Goal: Task Accomplishment & Management: Use online tool/utility

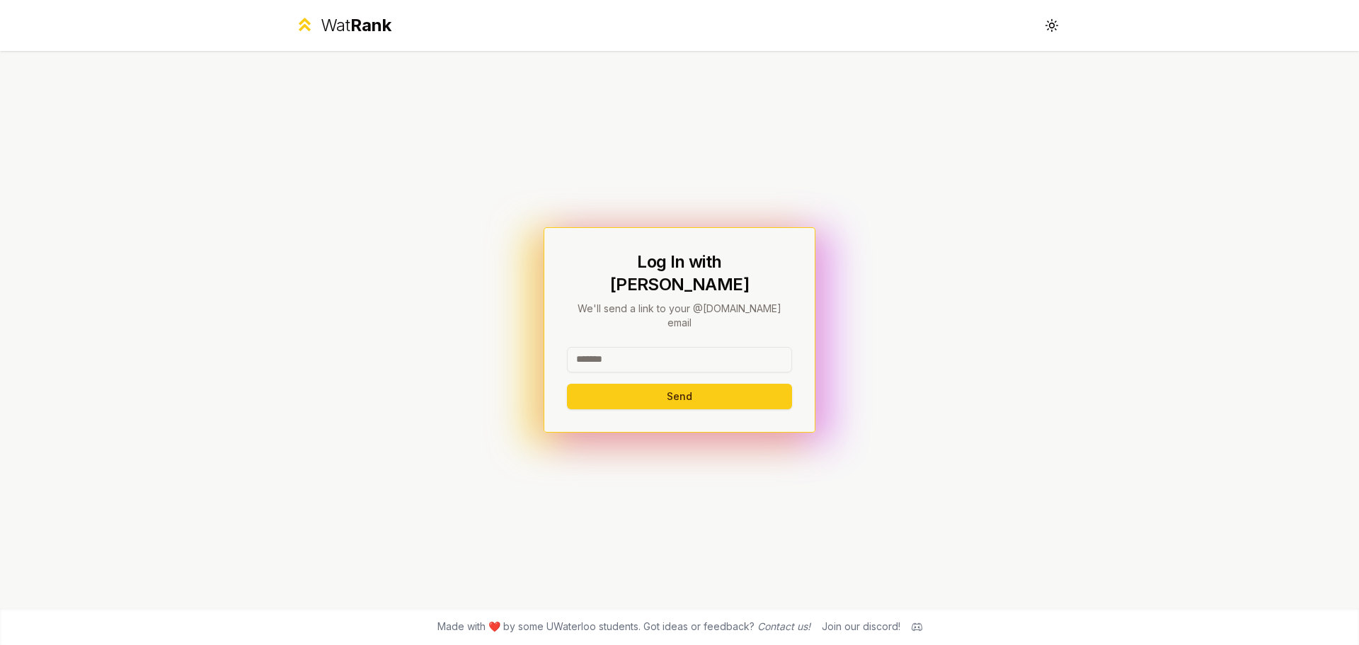
click at [597, 347] on input at bounding box center [679, 359] width 225 height 25
type input "*******"
click at [567, 384] on button "Send" at bounding box center [679, 396] width 225 height 25
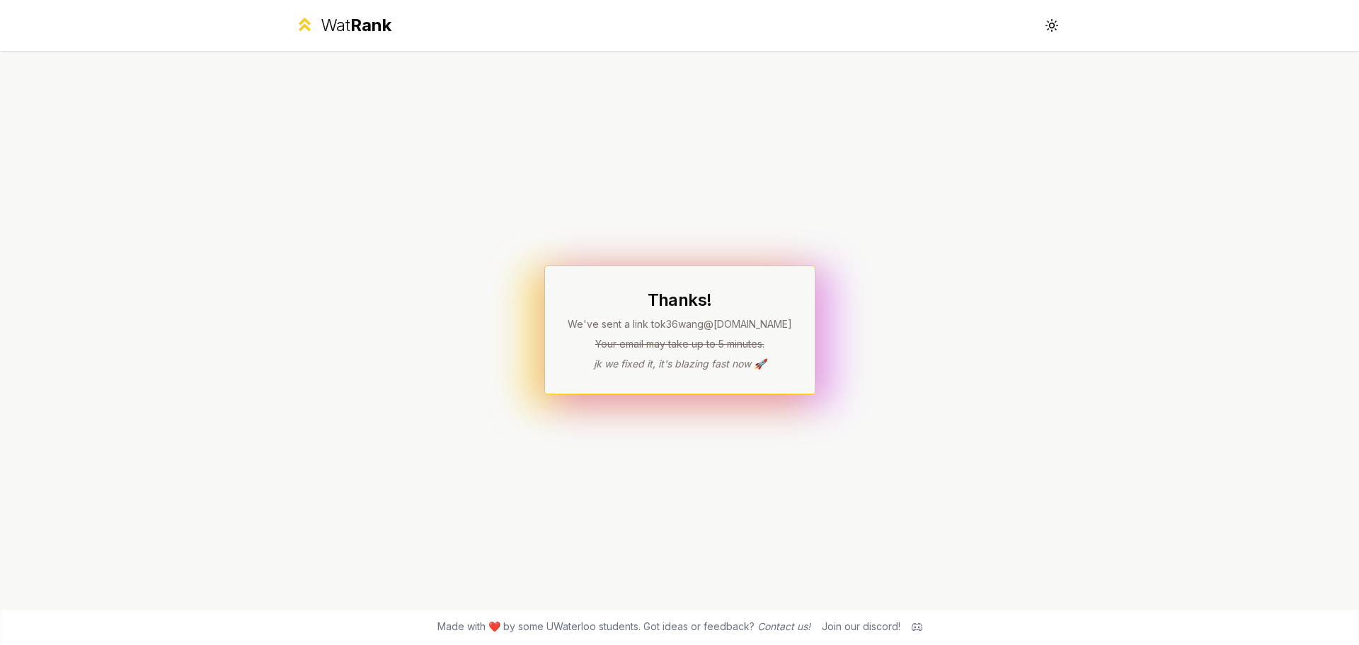
click at [800, 284] on div "Thanks! We've sent a link to k36wang @[DOMAIN_NAME] Your email may take up to 5…" at bounding box center [679, 329] width 271 height 129
click at [836, 281] on div "Thanks! We've sent a link to k36wang @[DOMAIN_NAME] Your email may take up to 5…" at bounding box center [679, 329] width 815 height 557
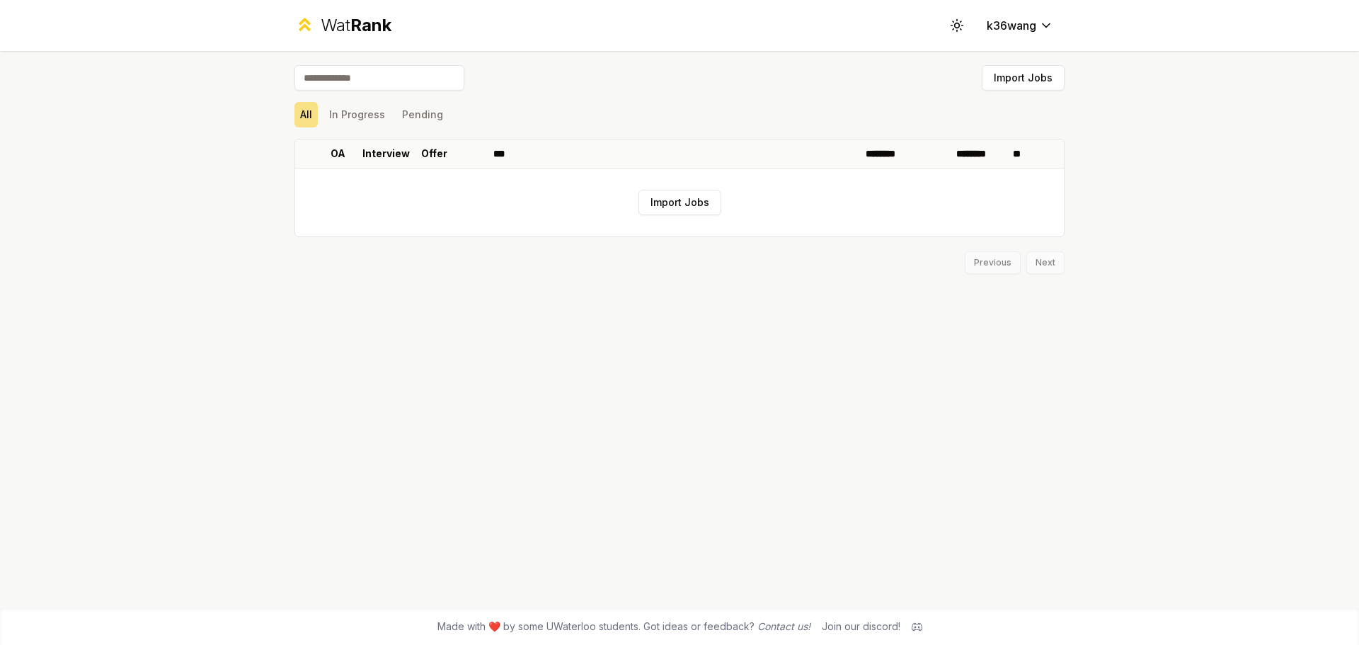
click at [733, 104] on div "All In Progress Pending" at bounding box center [679, 114] width 770 height 25
click at [695, 204] on button "Import Jobs" at bounding box center [679, 202] width 83 height 25
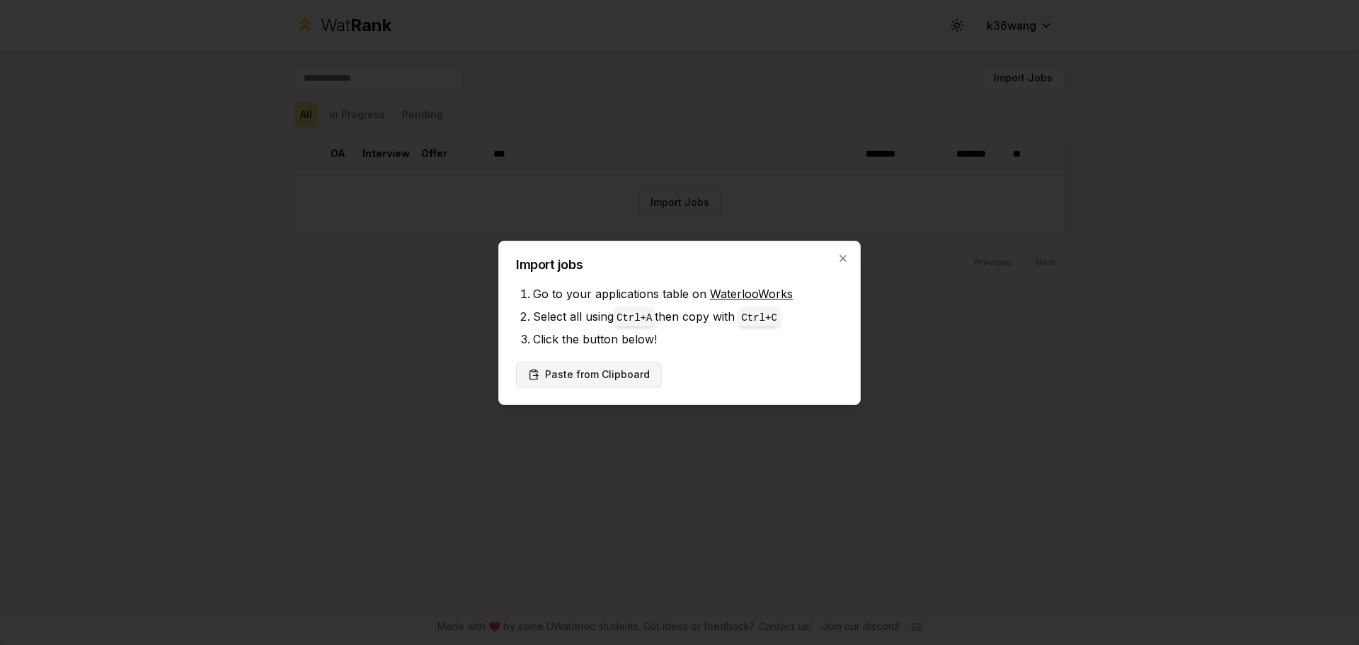
click at [599, 378] on button "Paste from Clipboard" at bounding box center [589, 374] width 146 height 25
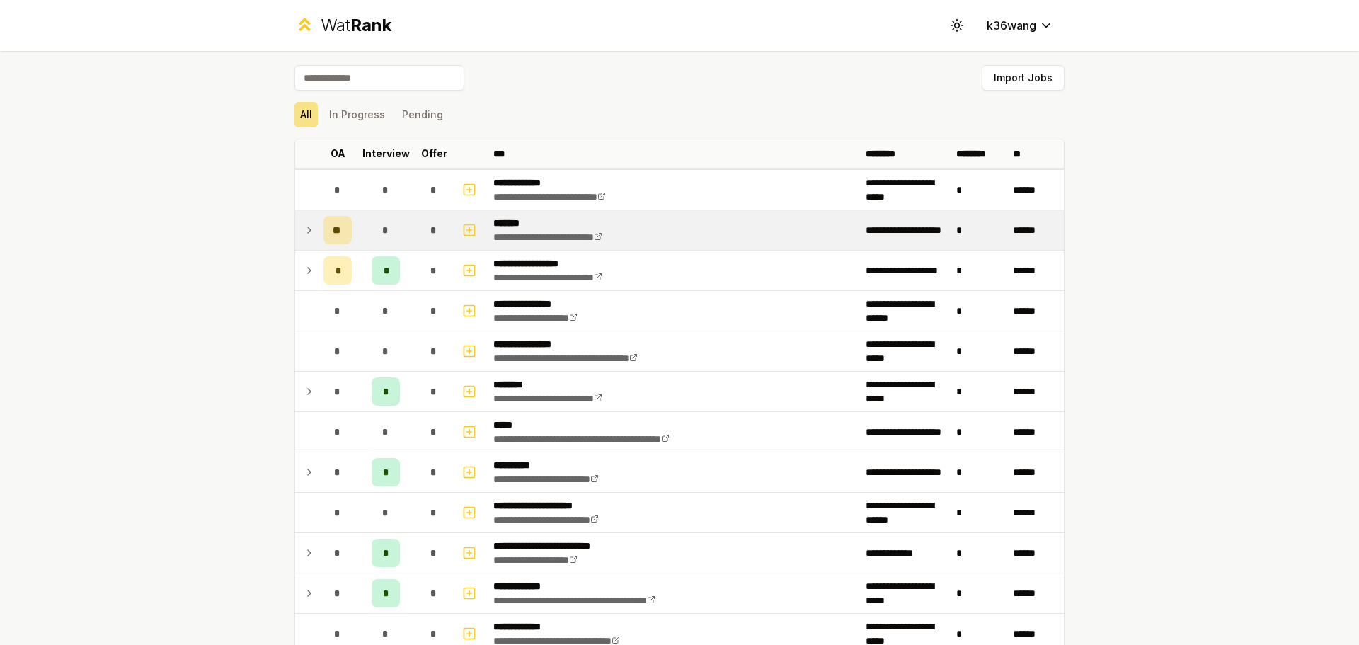
click at [296, 231] on td at bounding box center [306, 230] width 23 height 40
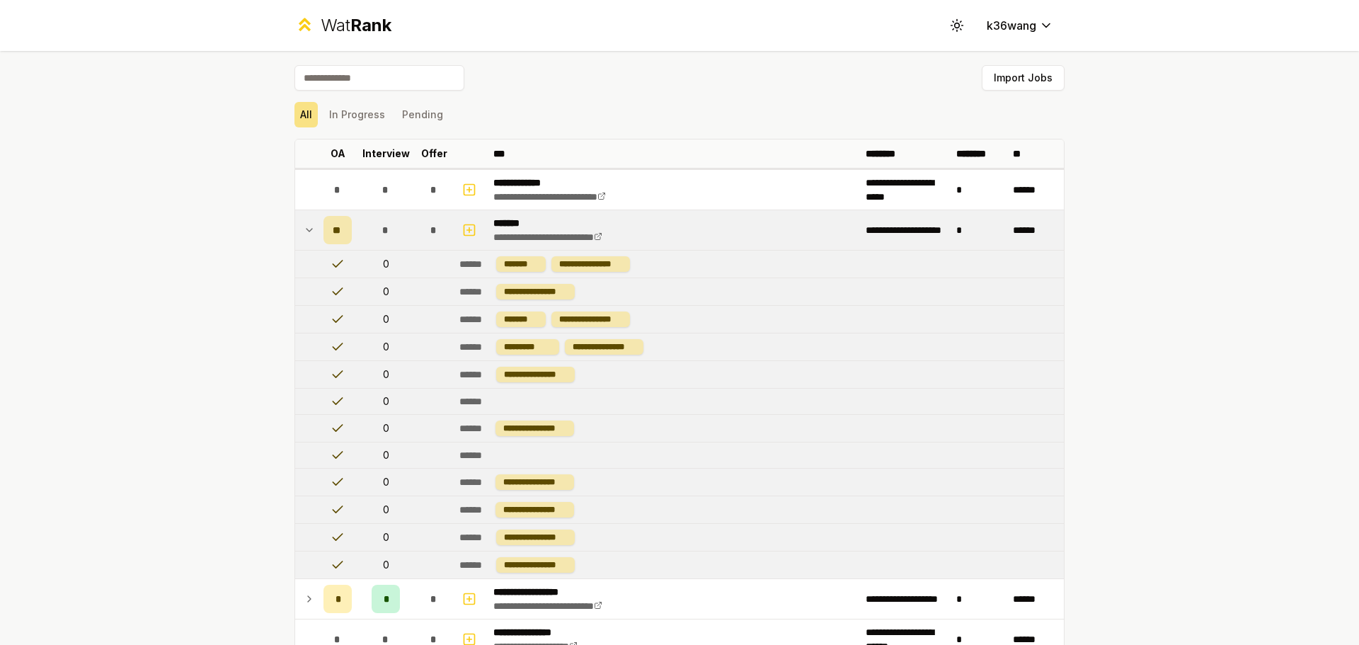
click at [296, 231] on td at bounding box center [306, 230] width 23 height 40
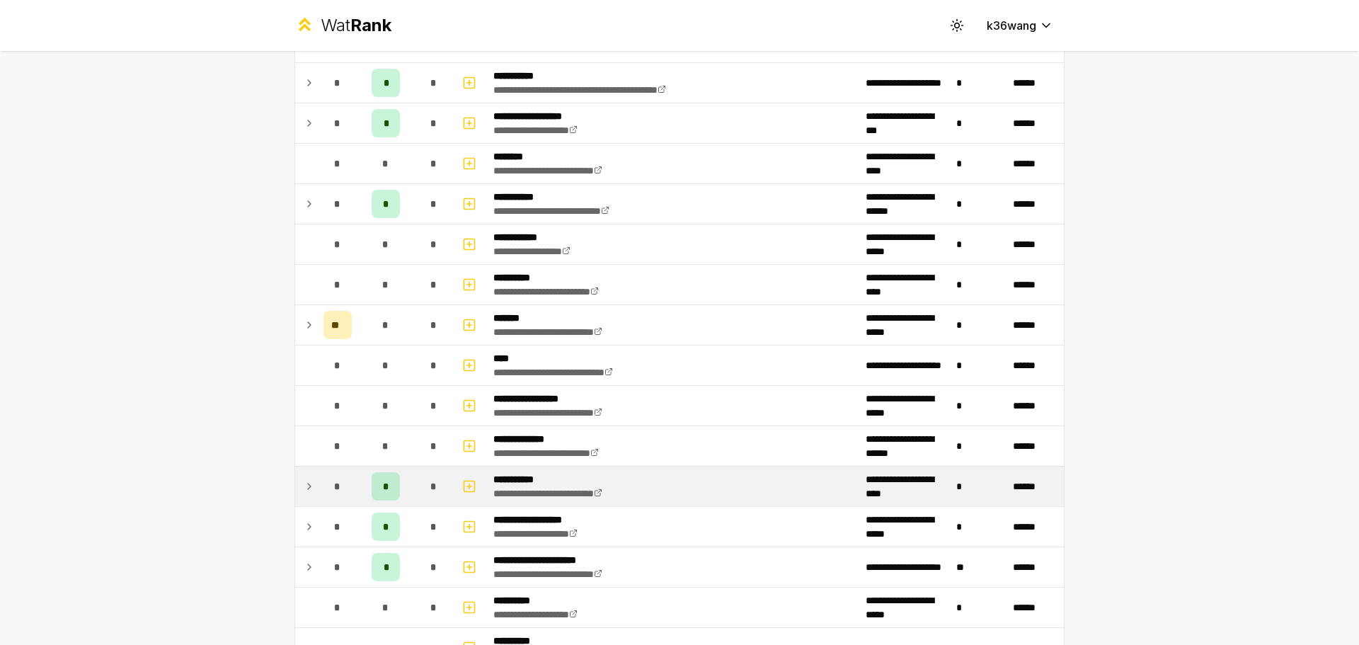
scroll to position [1103, 0]
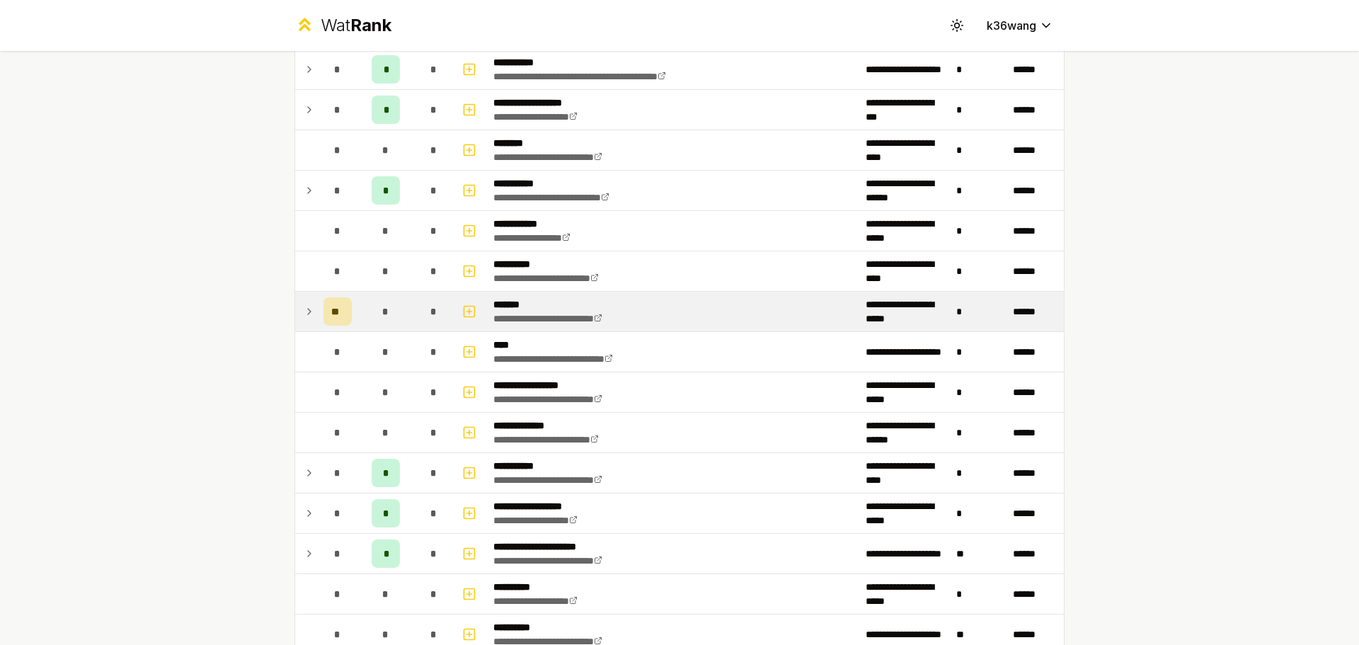
click at [304, 306] on icon at bounding box center [309, 311] width 11 height 17
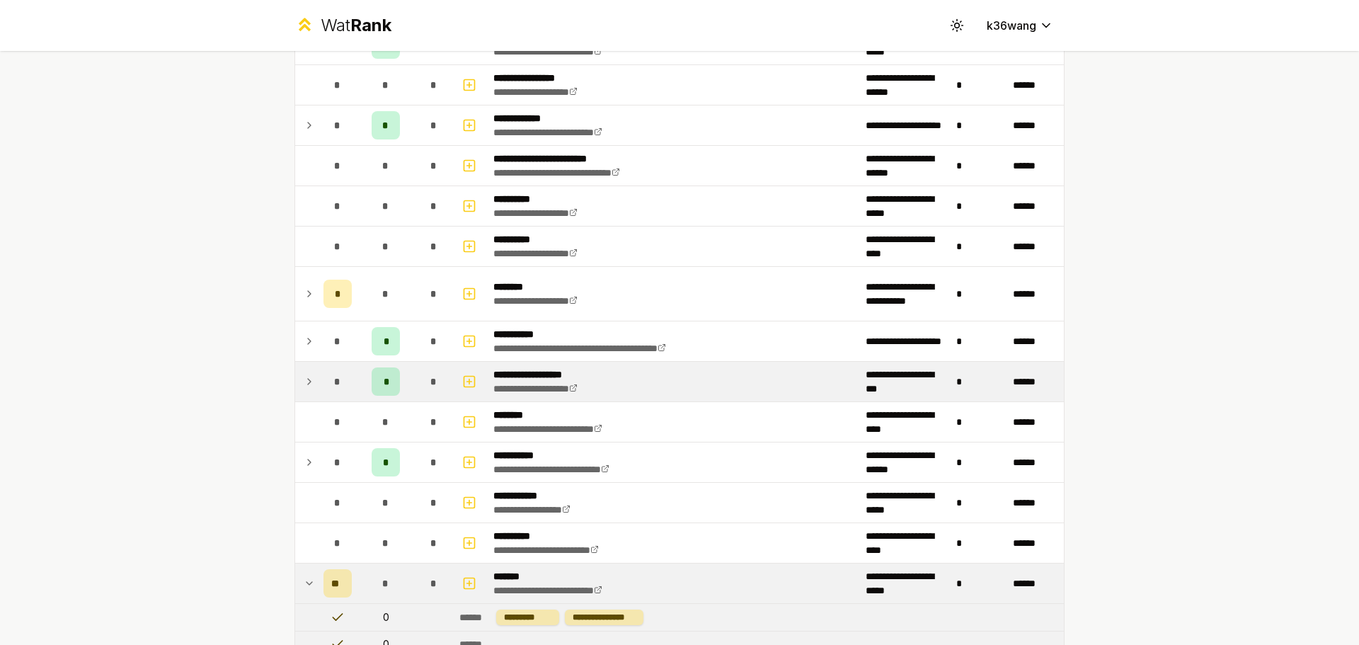
scroll to position [749, 0]
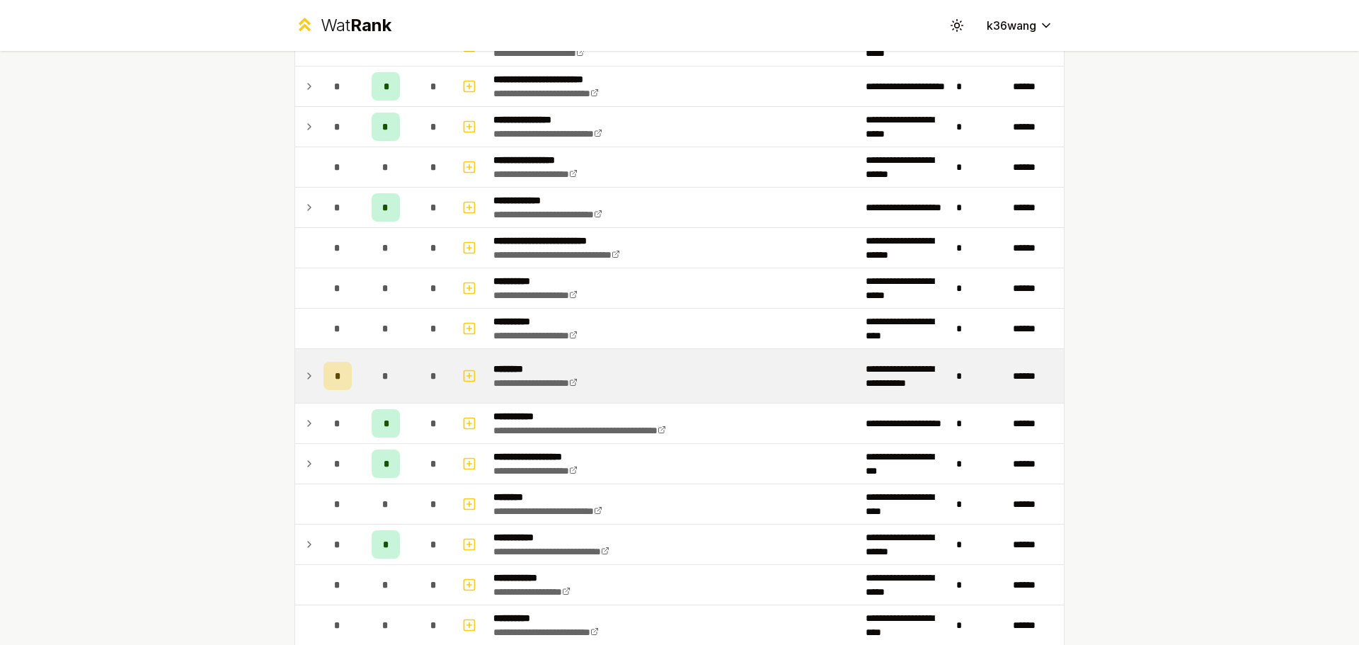
click at [306, 383] on icon at bounding box center [309, 375] width 11 height 17
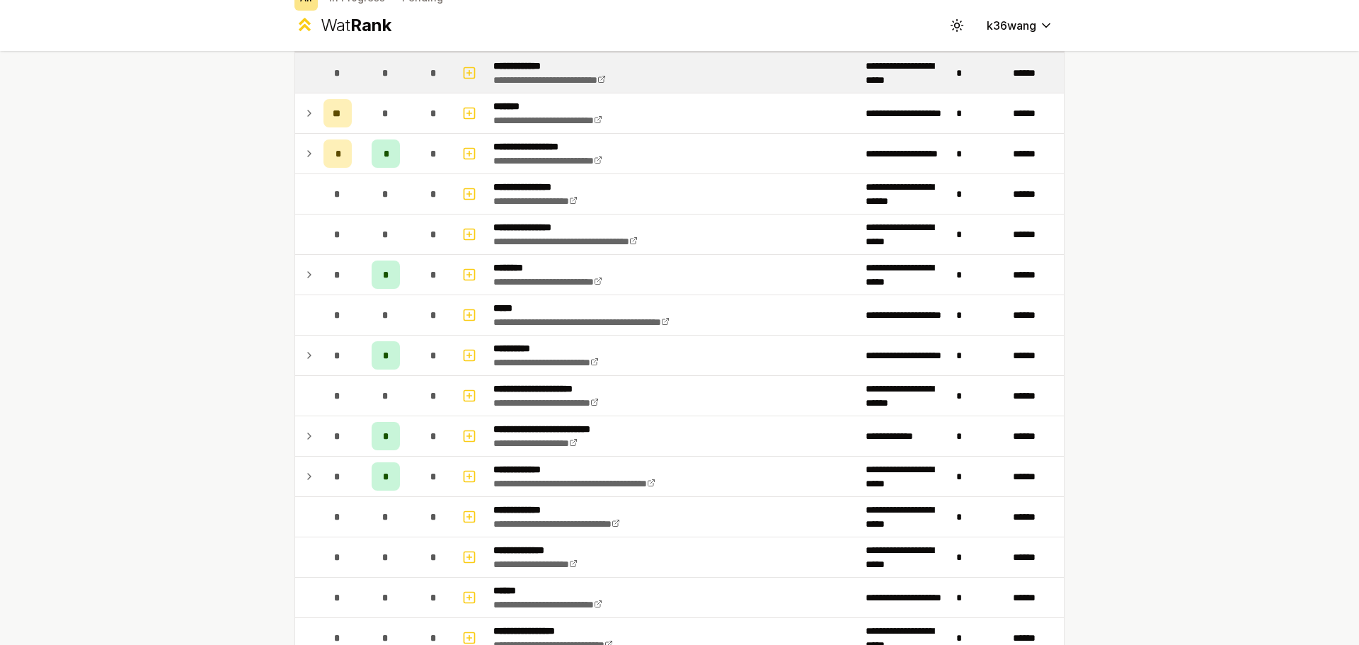
scroll to position [142, 0]
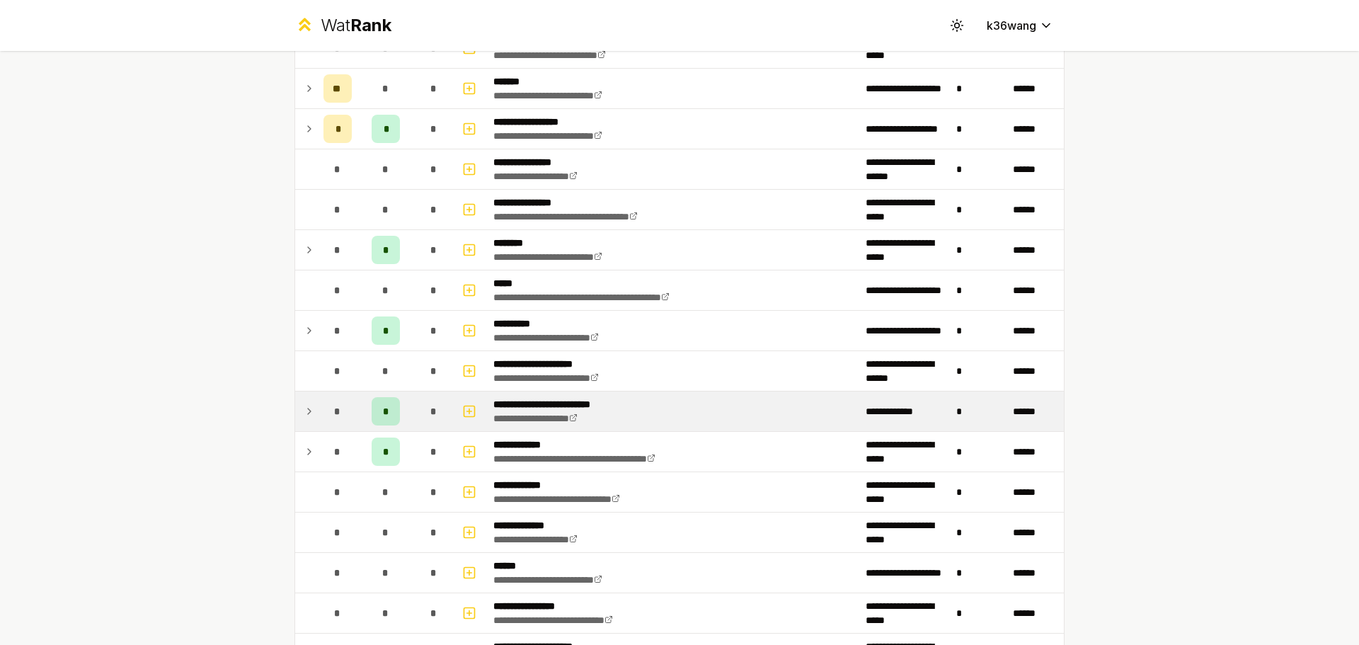
click at [391, 404] on div "*" at bounding box center [386, 411] width 28 height 28
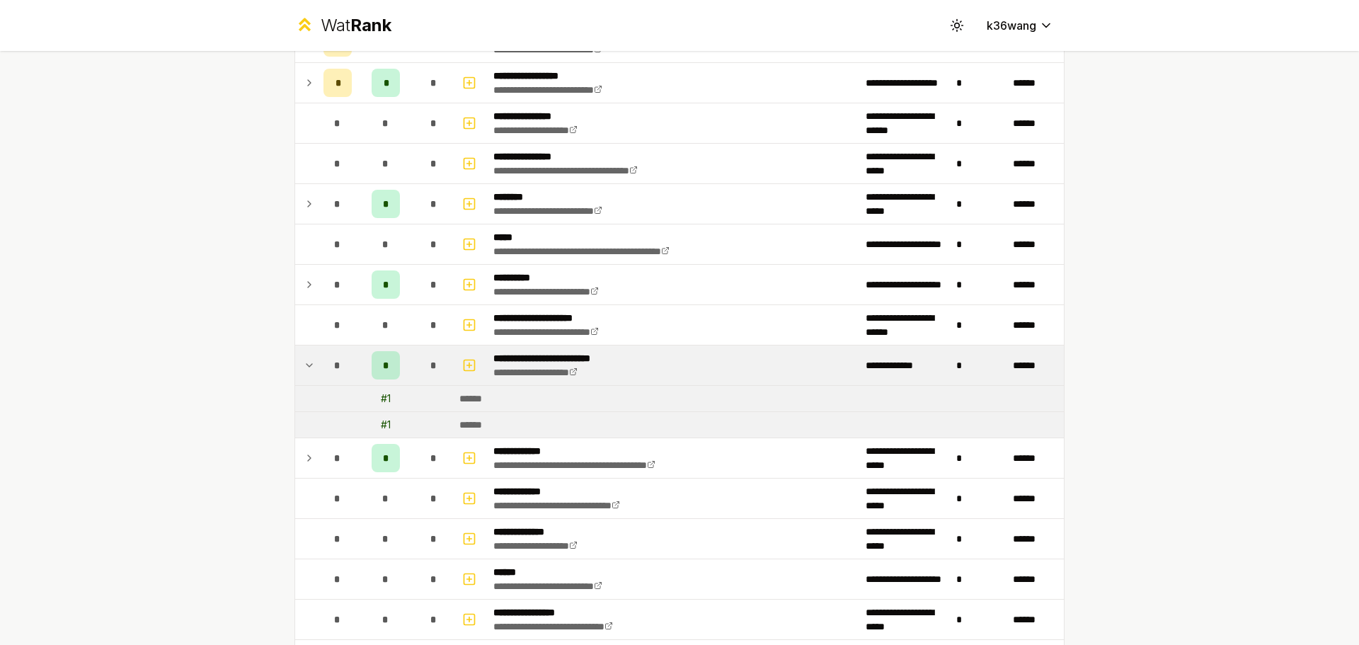
scroll to position [212, 0]
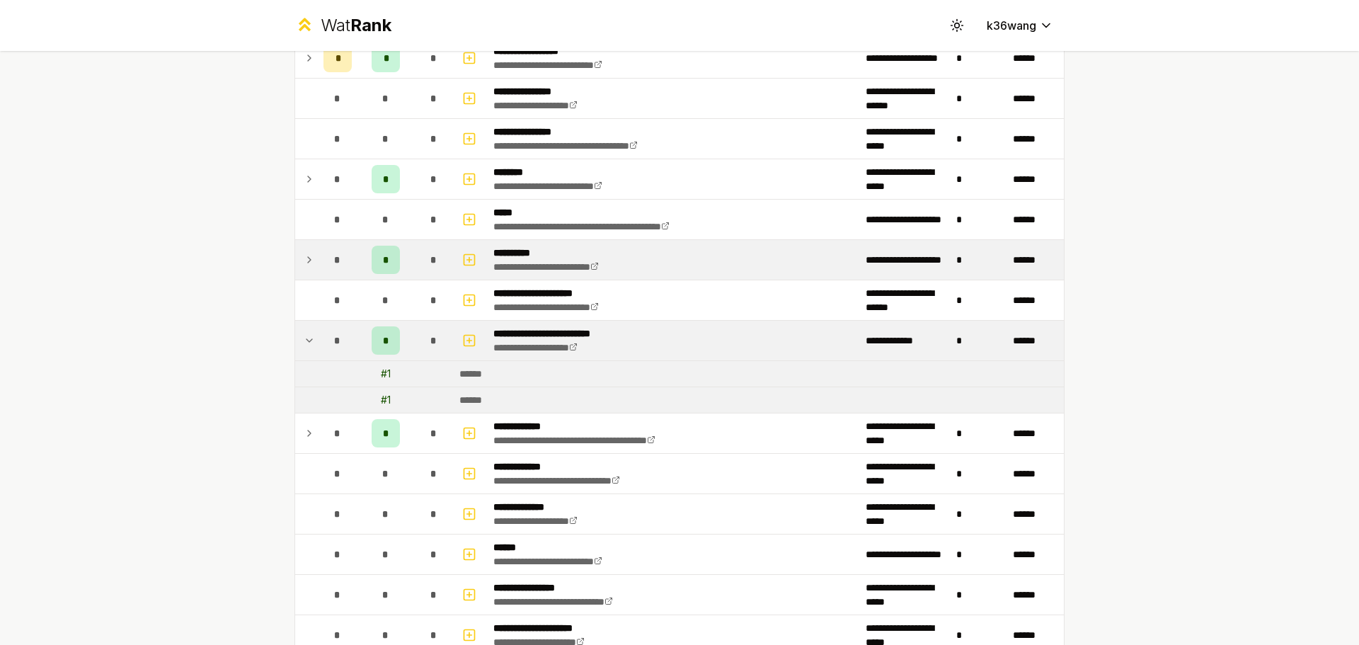
click at [400, 251] on td "*" at bounding box center [385, 260] width 57 height 40
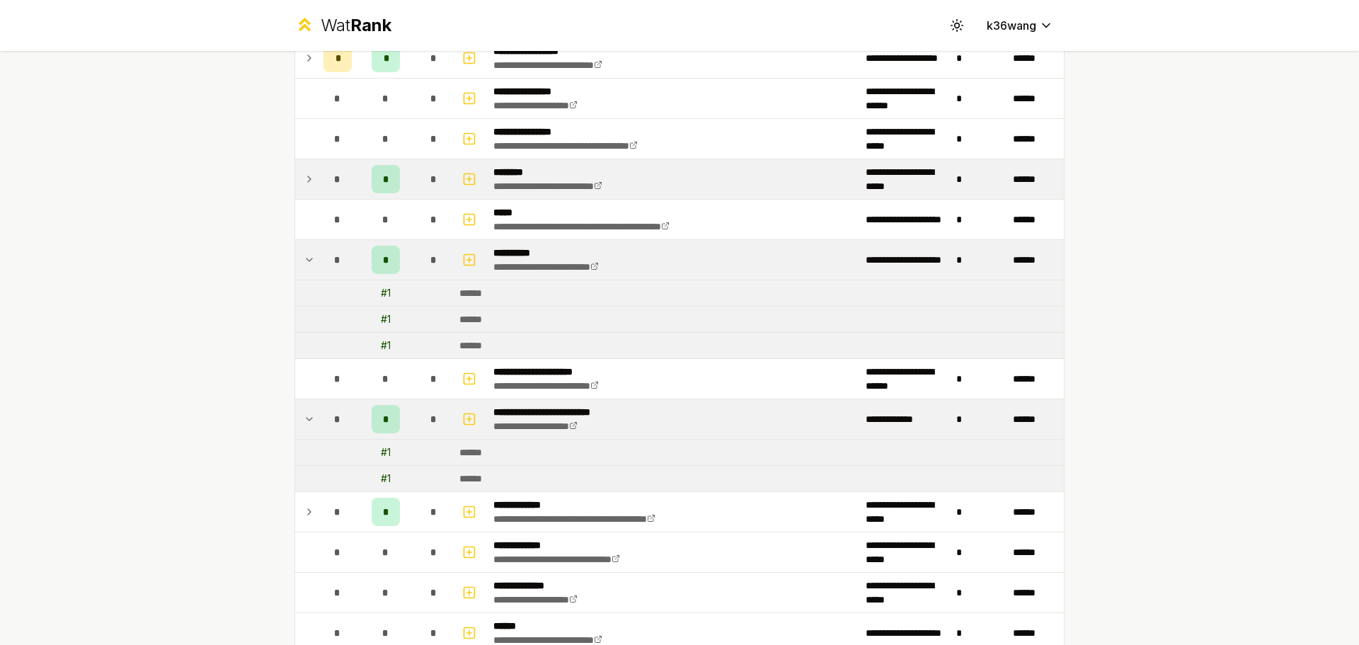
click at [400, 185] on td "*" at bounding box center [385, 179] width 57 height 40
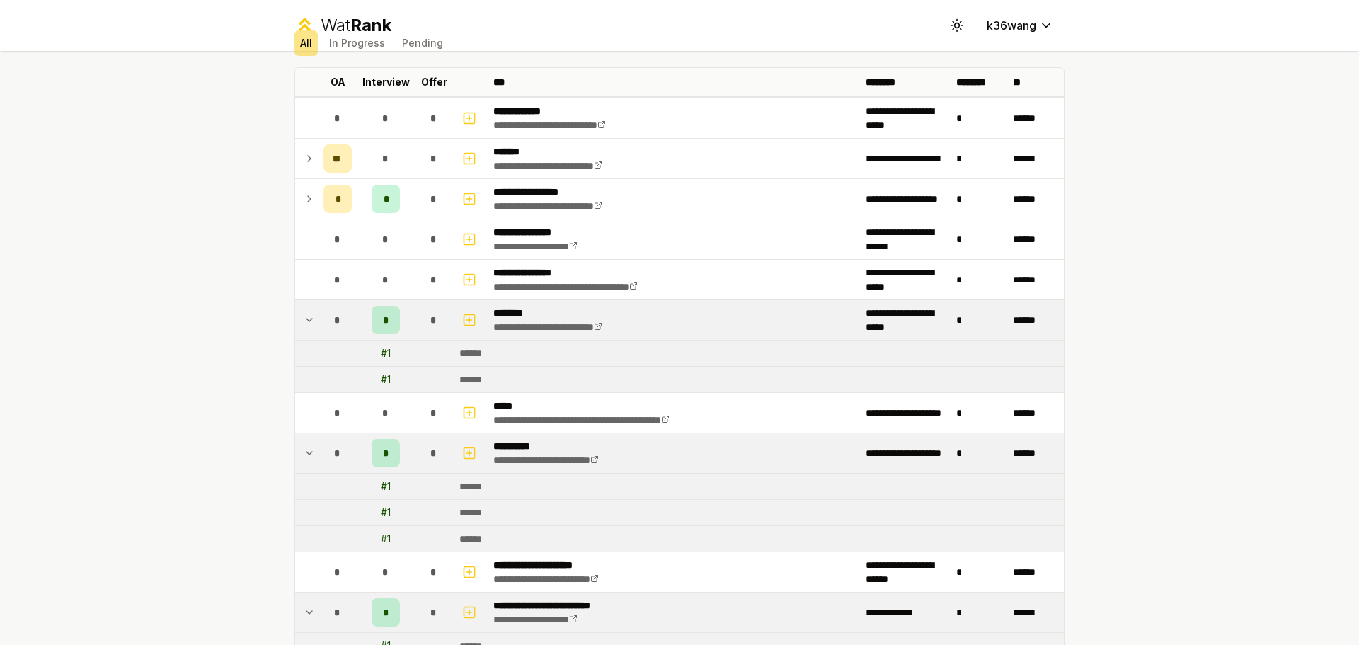
scroll to position [71, 0]
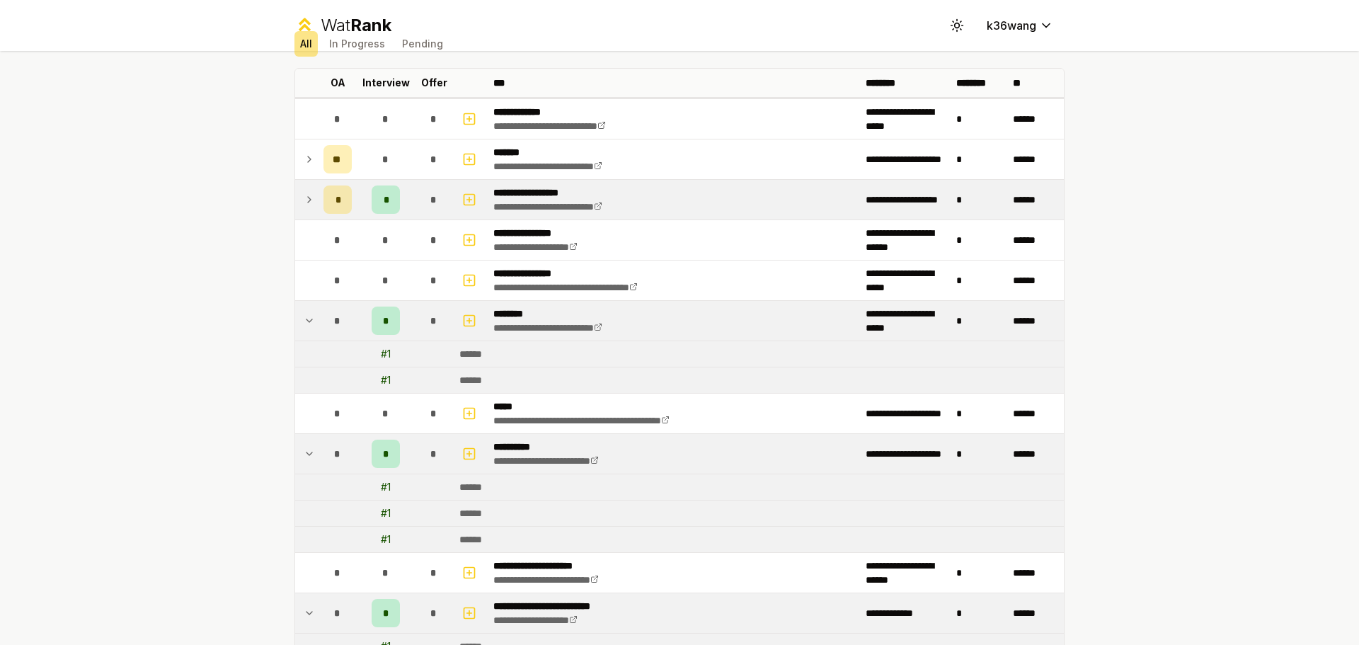
click at [420, 202] on div "*" at bounding box center [434, 199] width 28 height 28
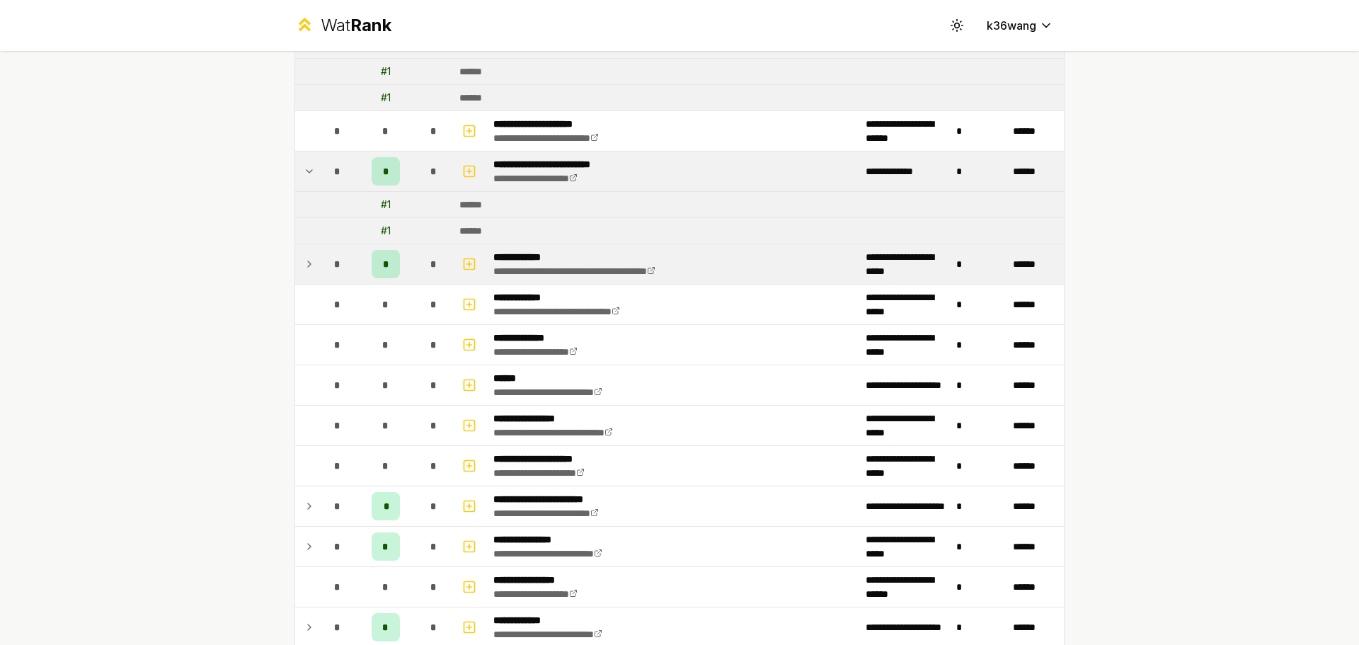
click at [408, 277] on td "*" at bounding box center [385, 264] width 57 height 40
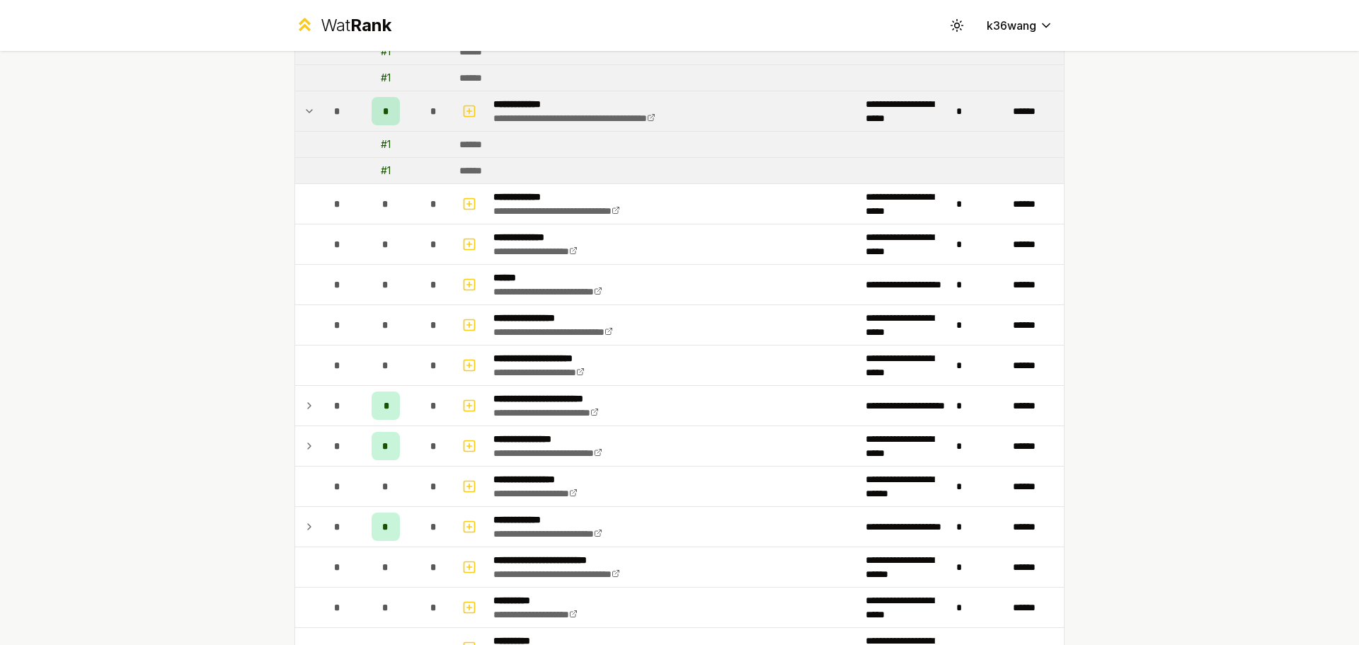
scroll to position [849, 0]
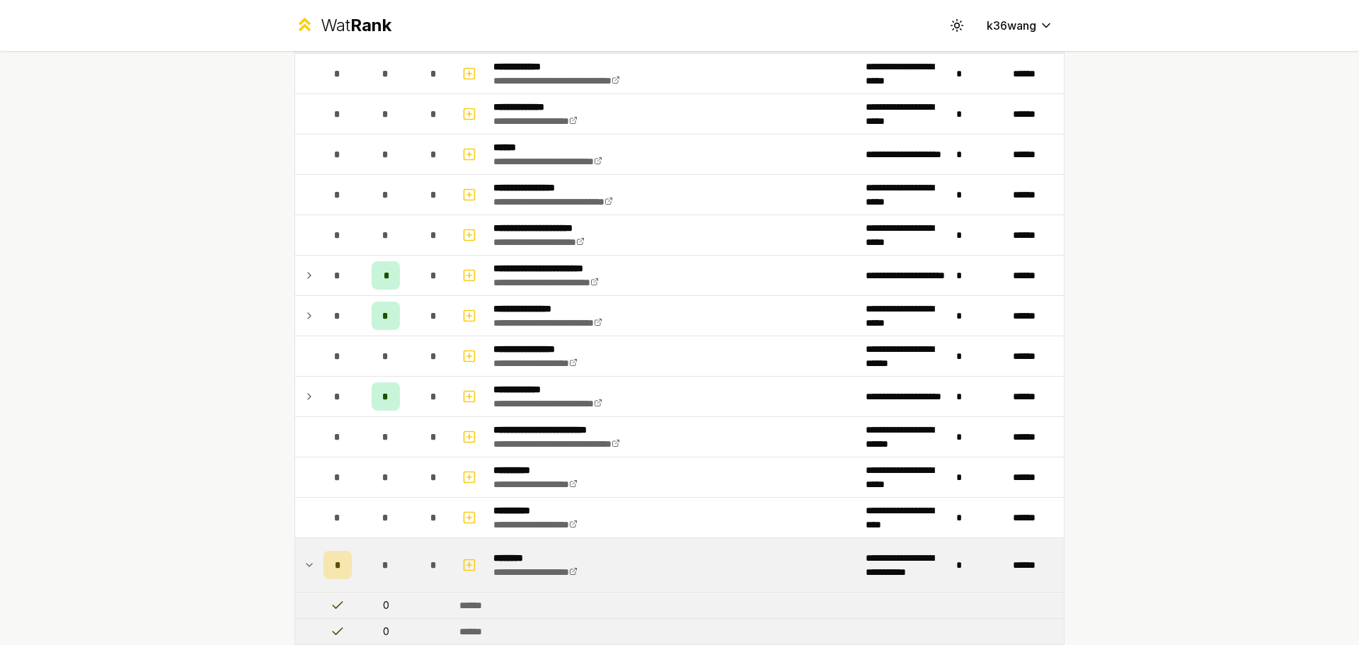
click at [408, 277] on td "*" at bounding box center [385, 276] width 57 height 40
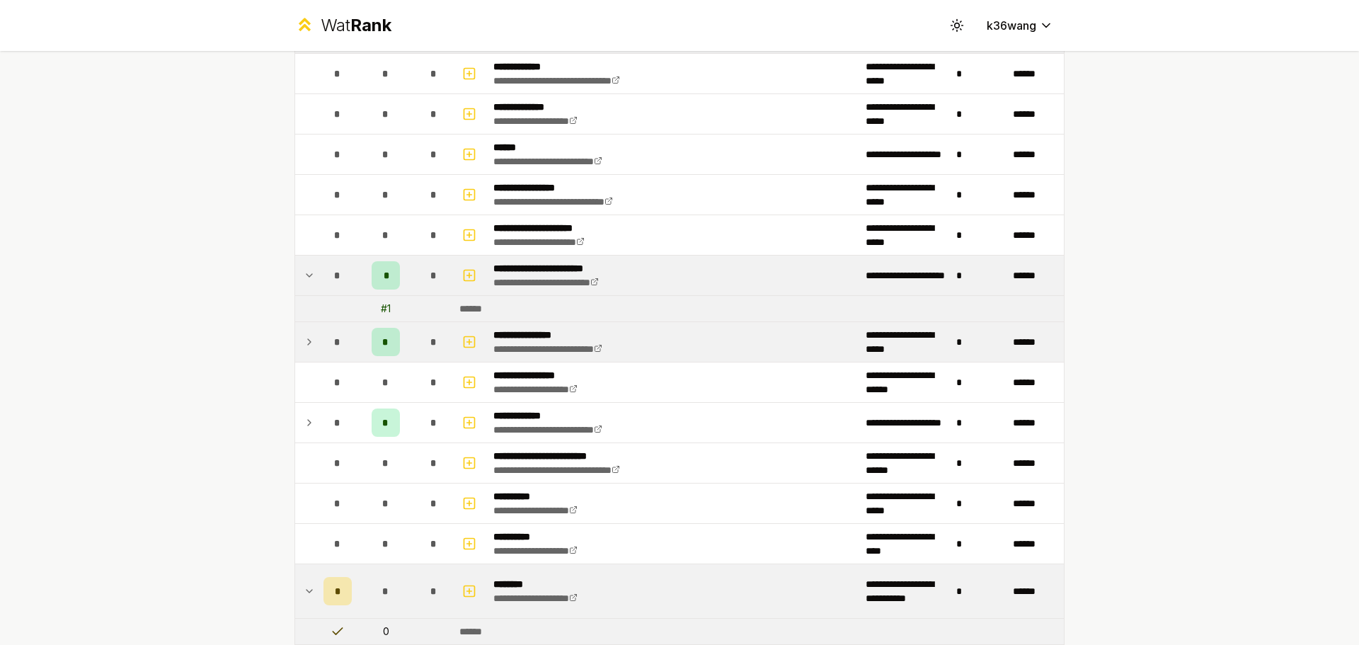
click at [414, 343] on td "*" at bounding box center [434, 342] width 40 height 40
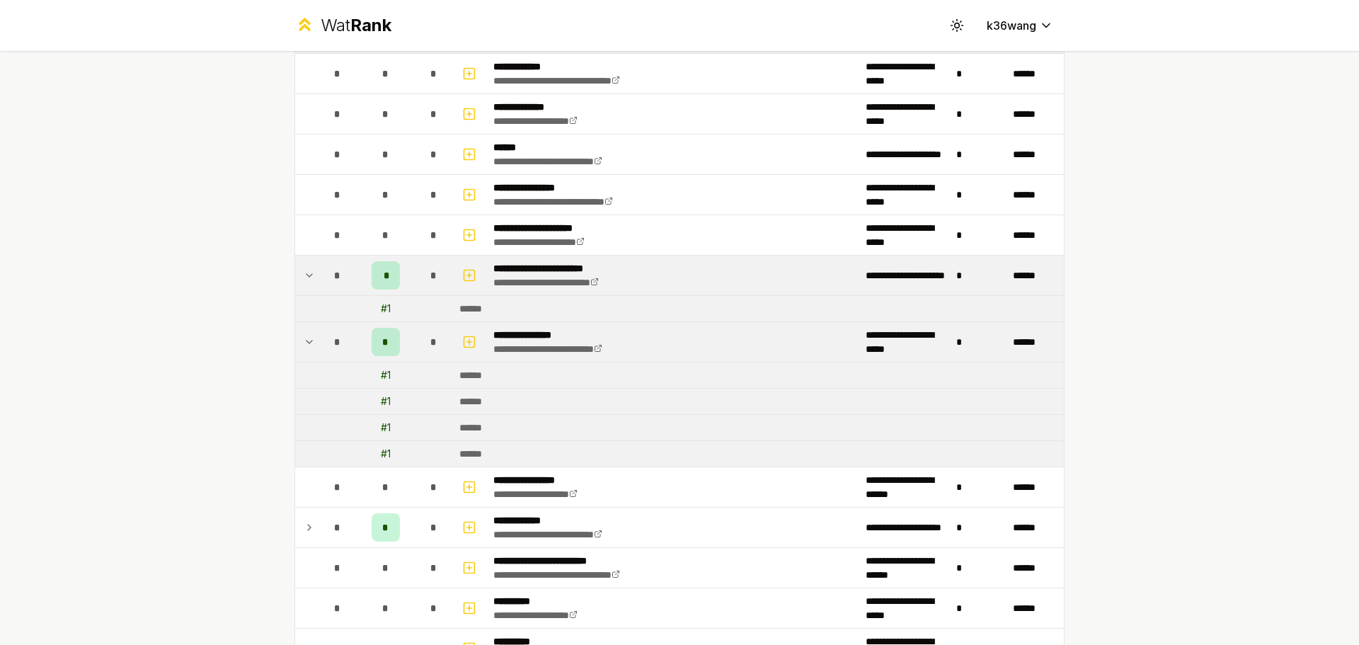
scroll to position [991, 0]
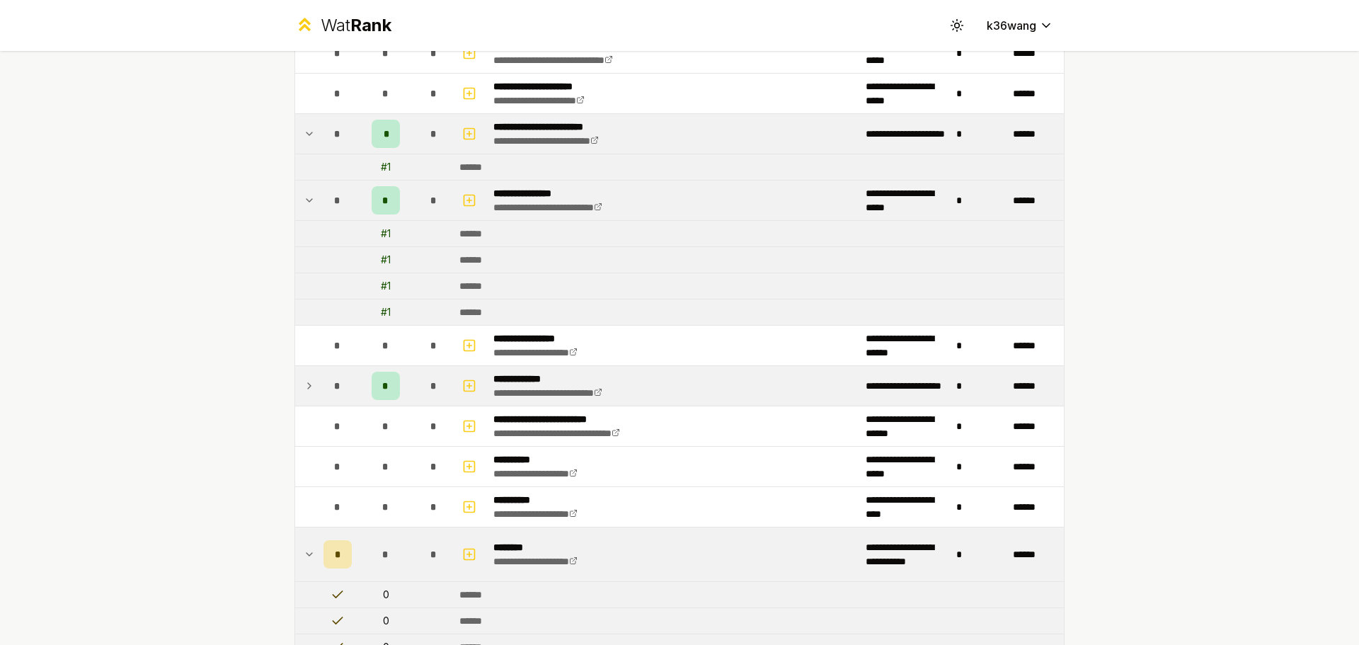
click at [399, 387] on td "*" at bounding box center [385, 386] width 57 height 40
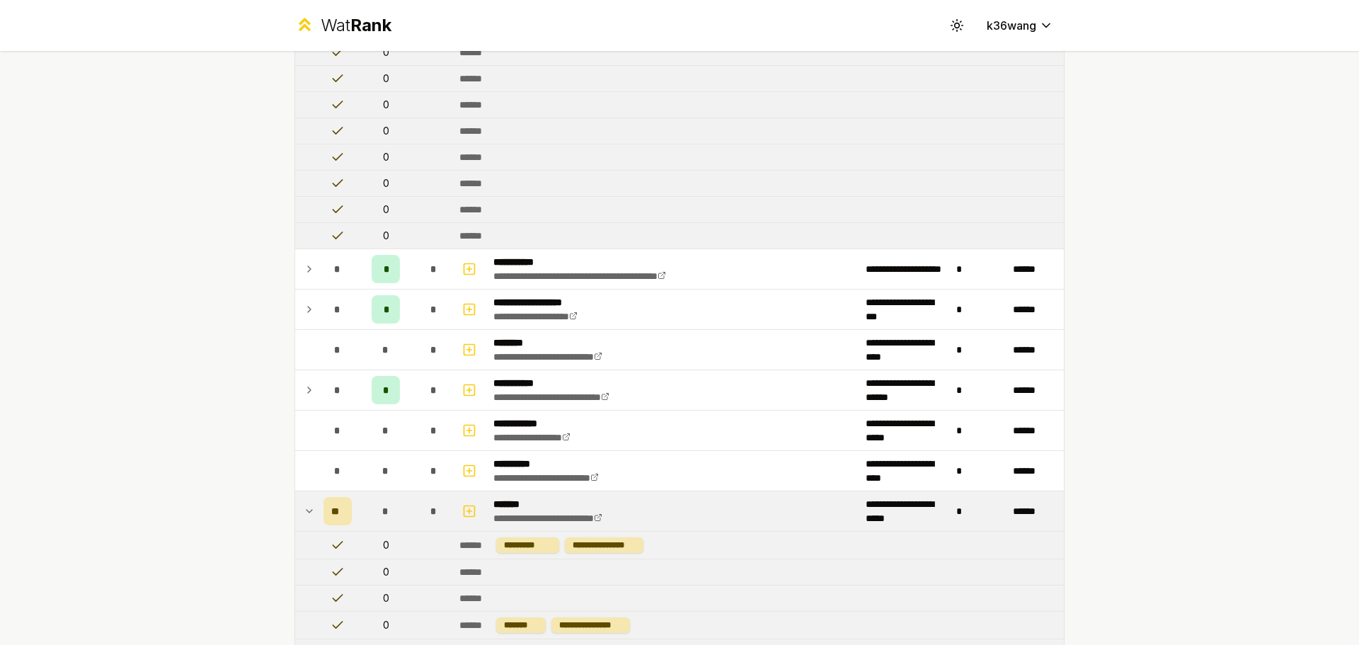
scroll to position [1699, 0]
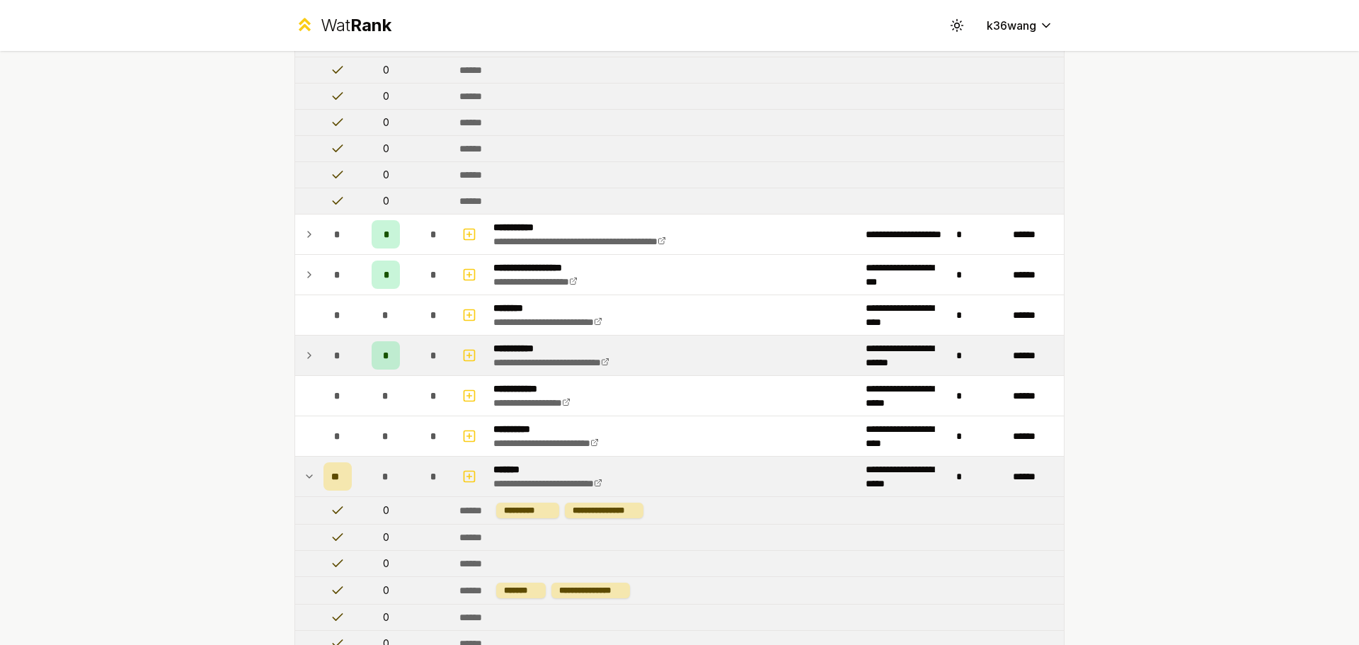
click at [399, 363] on td "*" at bounding box center [385, 355] width 57 height 40
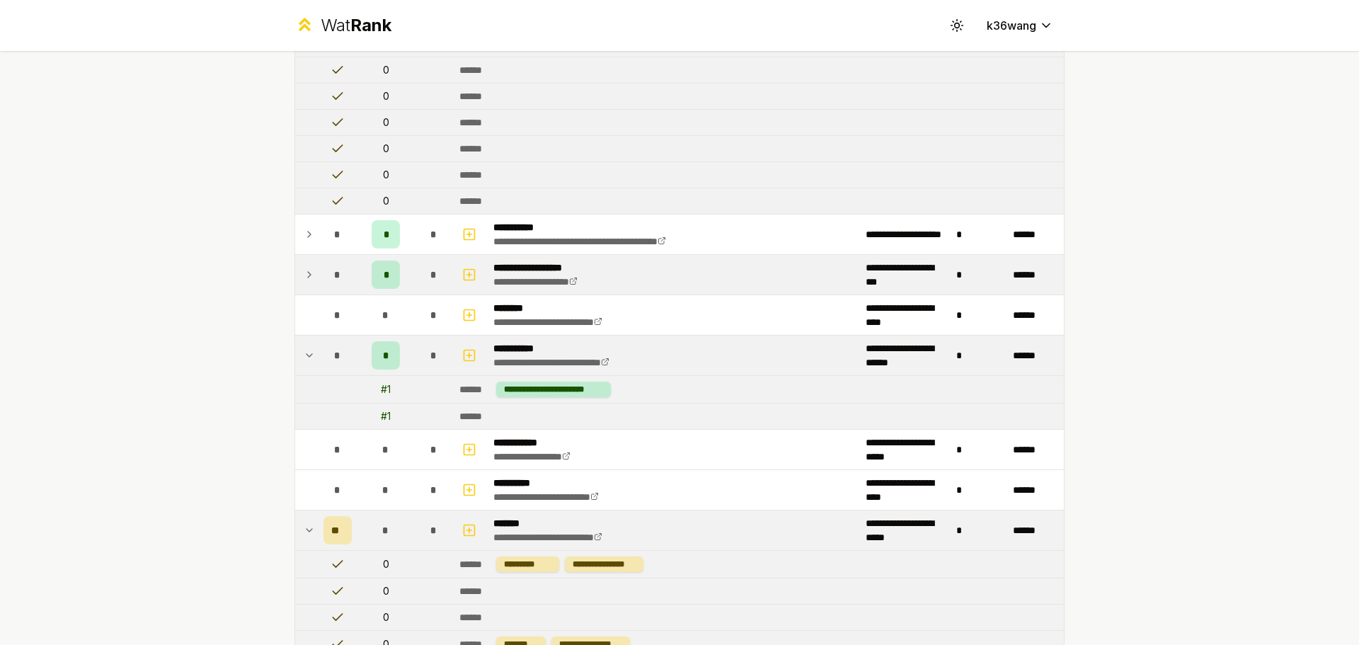
click at [414, 275] on td "*" at bounding box center [434, 275] width 40 height 40
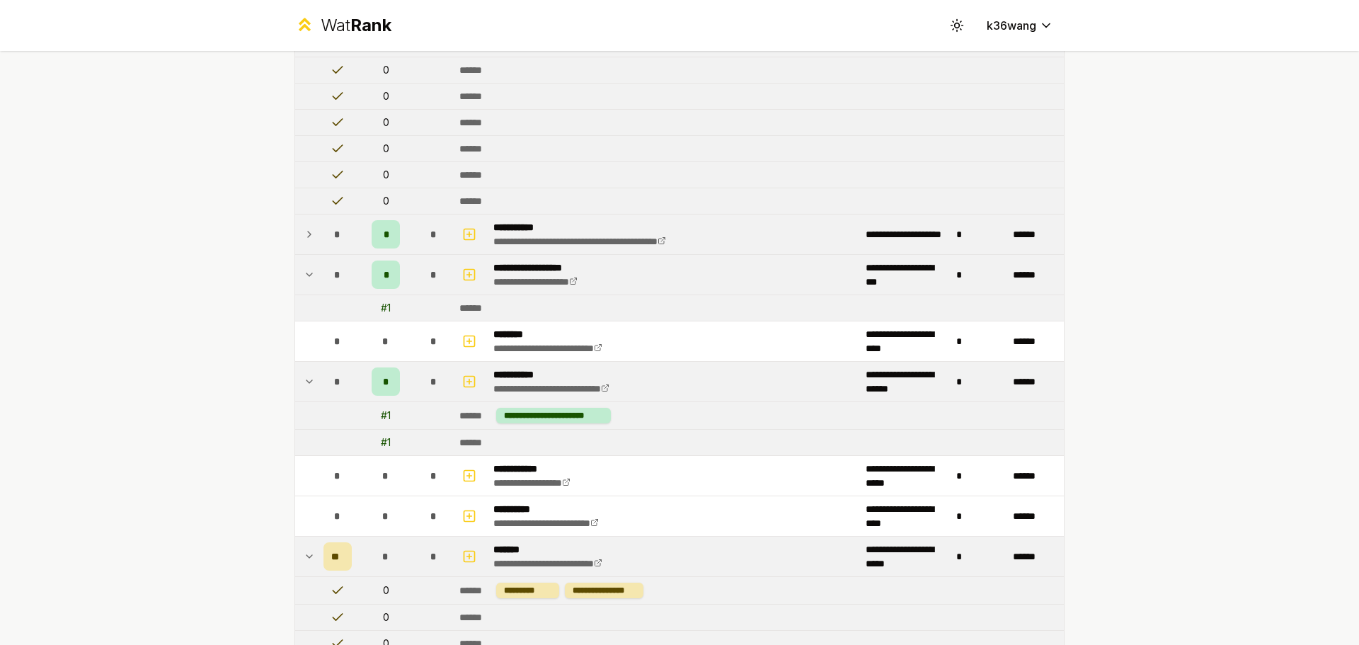
click at [421, 240] on div "*" at bounding box center [434, 234] width 28 height 28
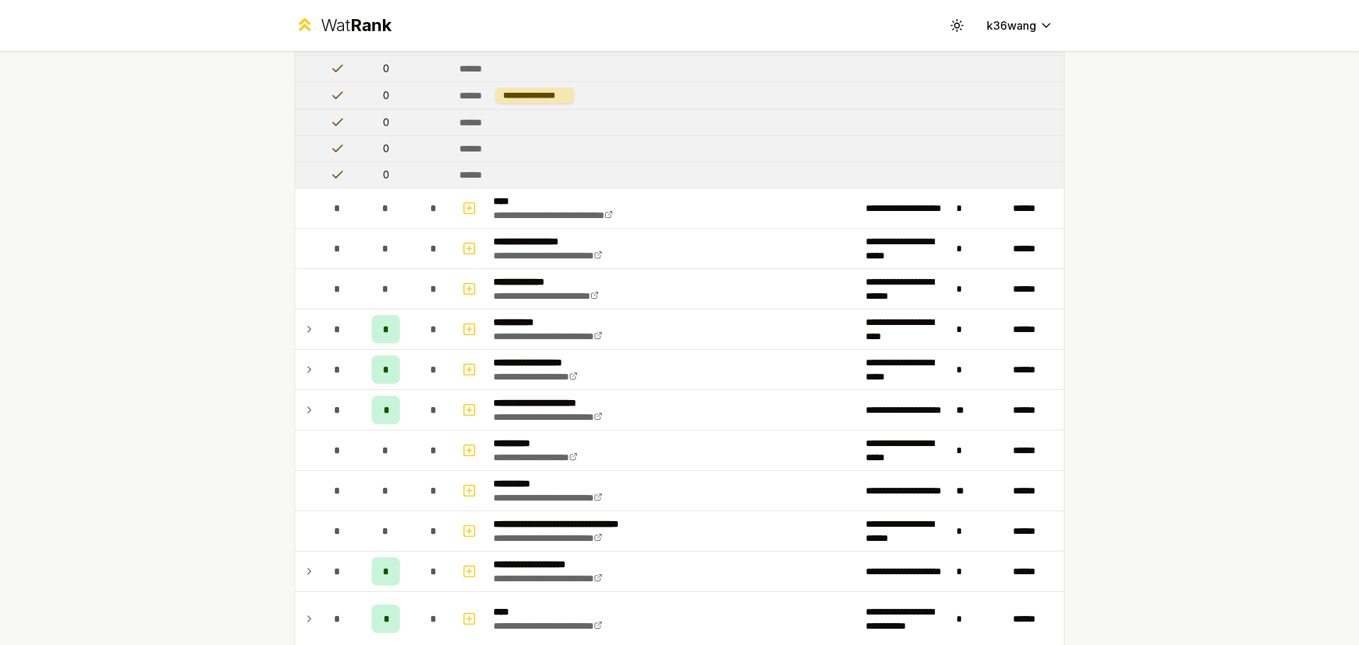
scroll to position [2831, 0]
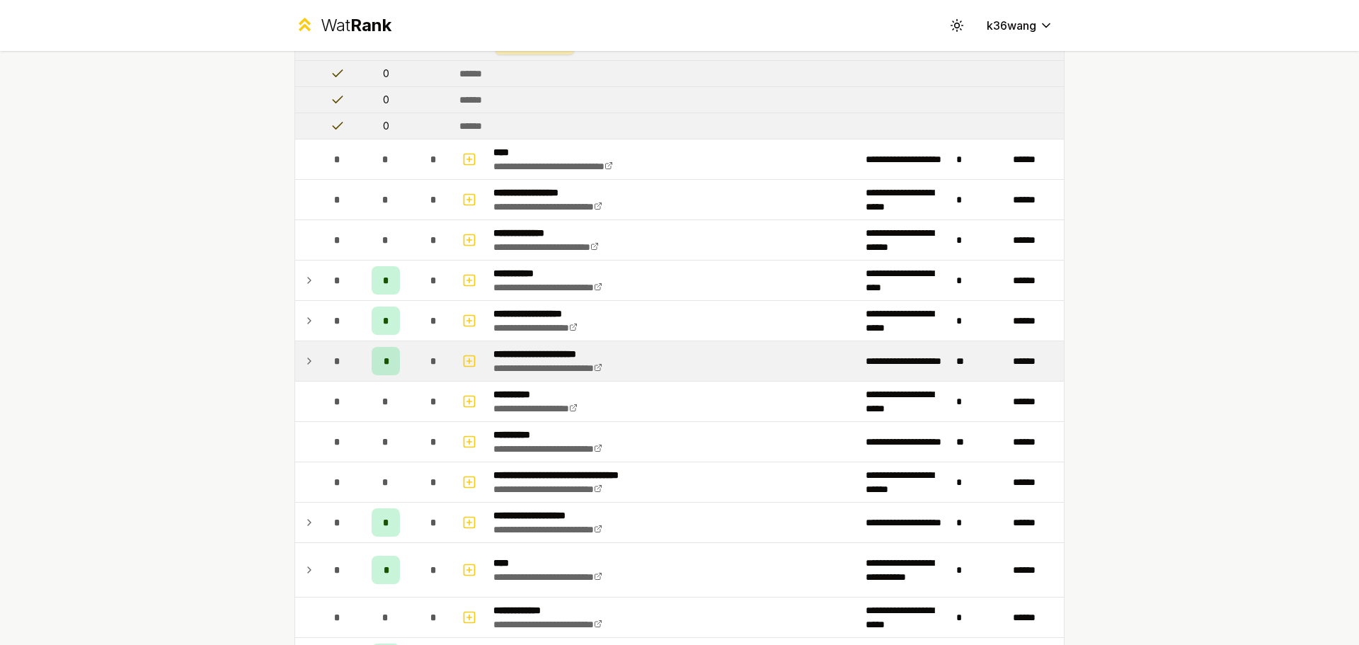
click at [420, 367] on div "*" at bounding box center [434, 361] width 28 height 28
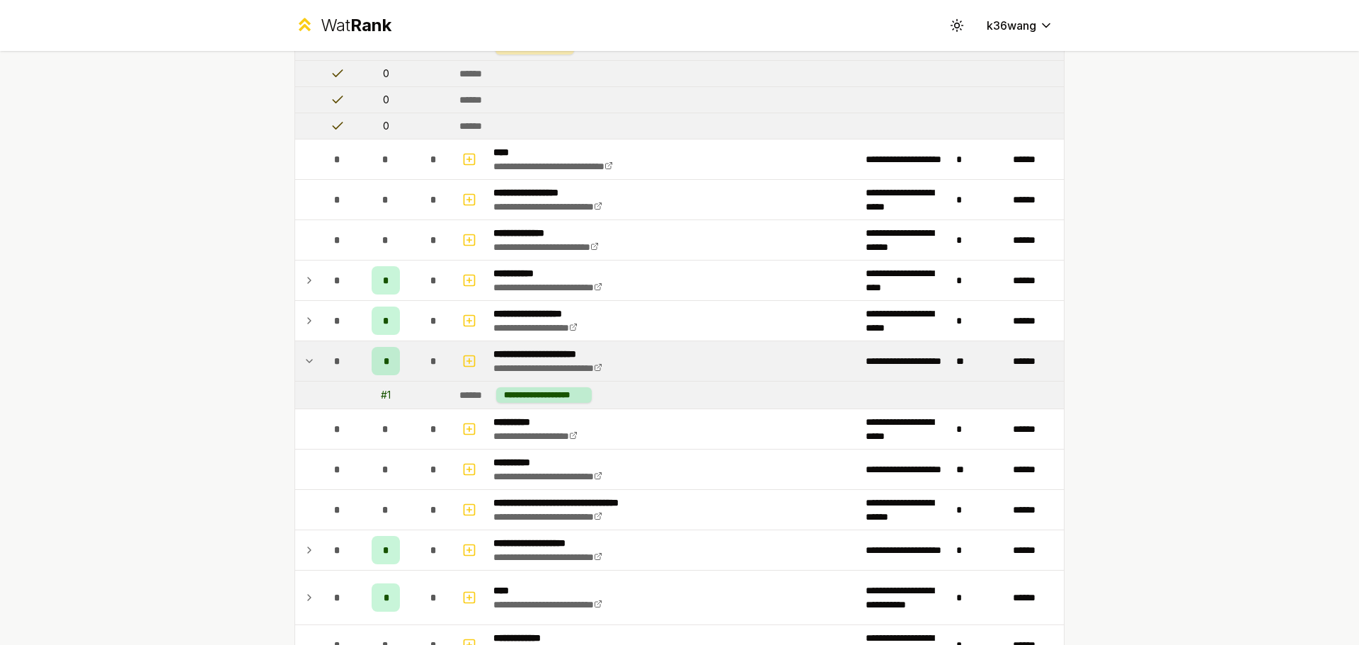
scroll to position [3020, 0]
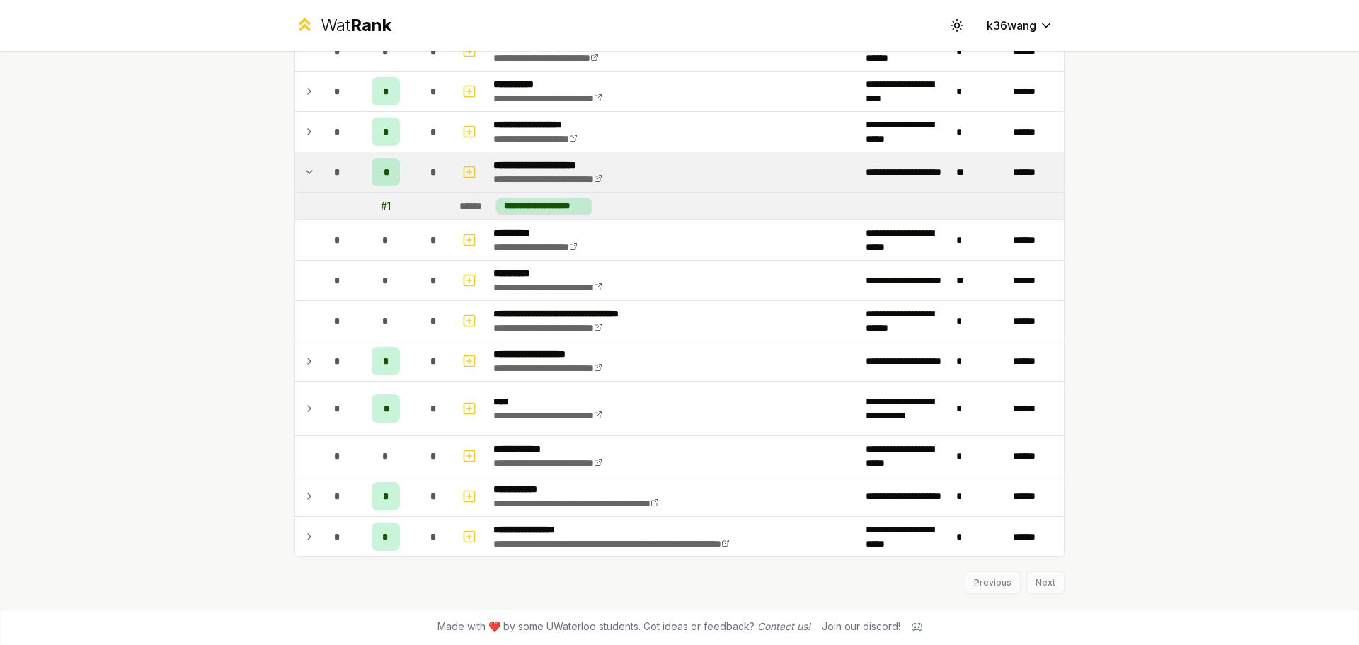
click at [420, 367] on div "*" at bounding box center [434, 361] width 28 height 28
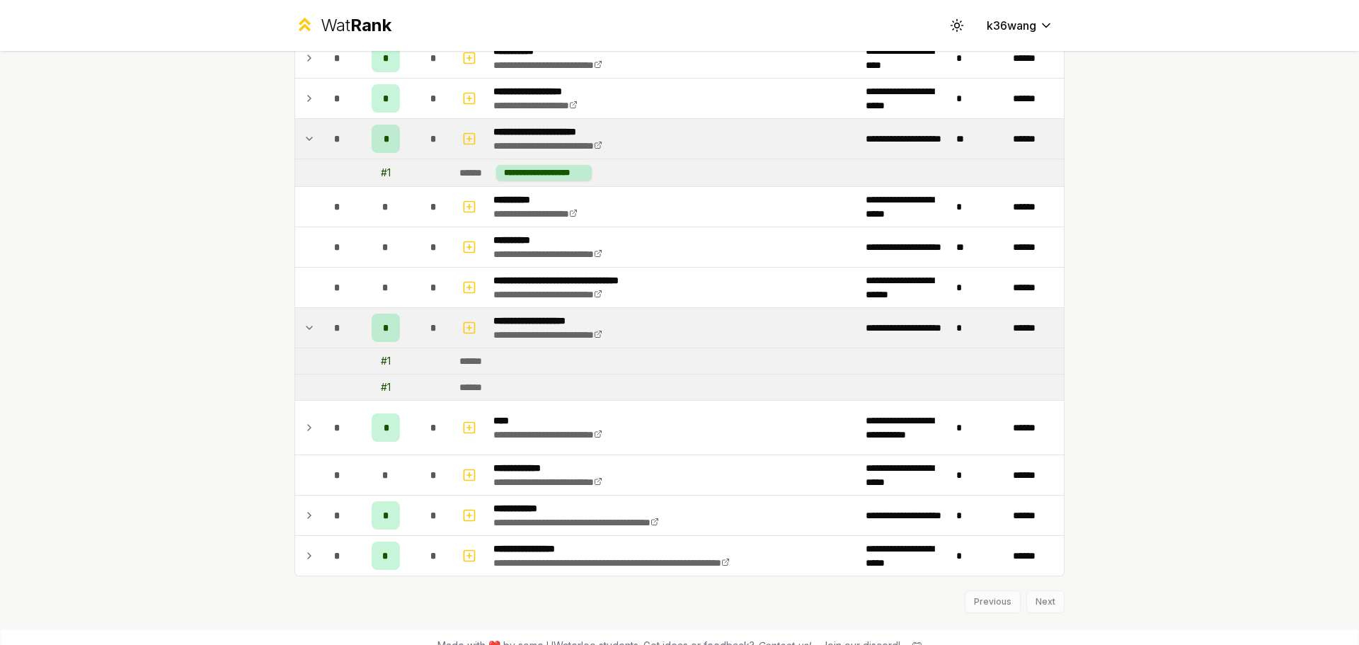
scroll to position [3072, 0]
